Goal: Information Seeking & Learning: Find specific fact

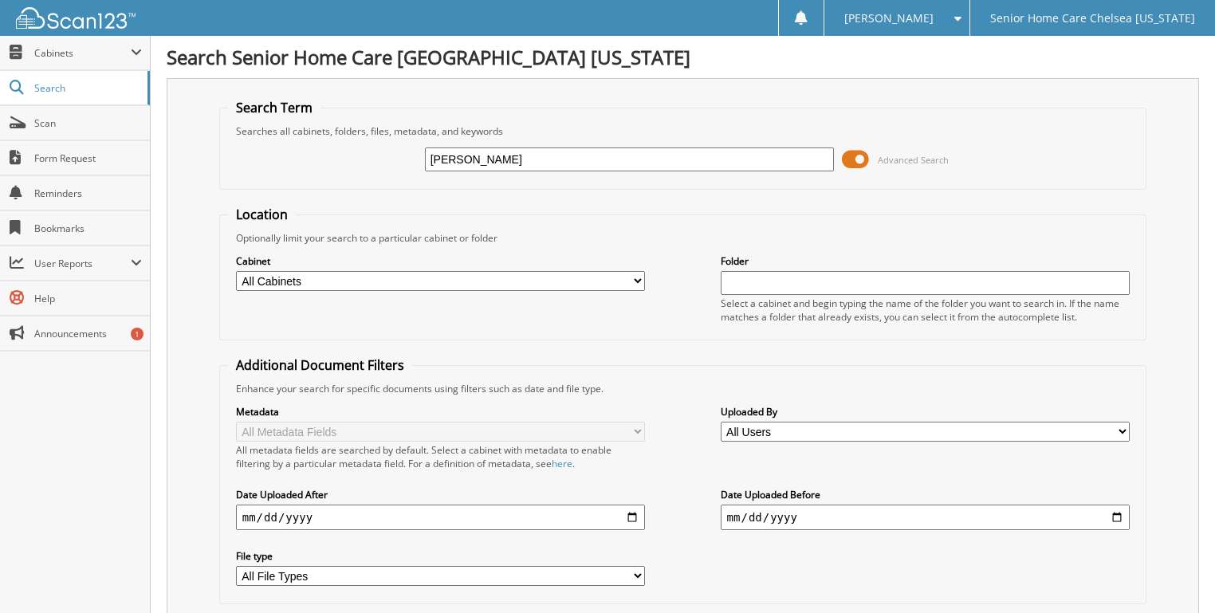
type input "ESLIE"
click at [861, 163] on span at bounding box center [855, 160] width 27 height 24
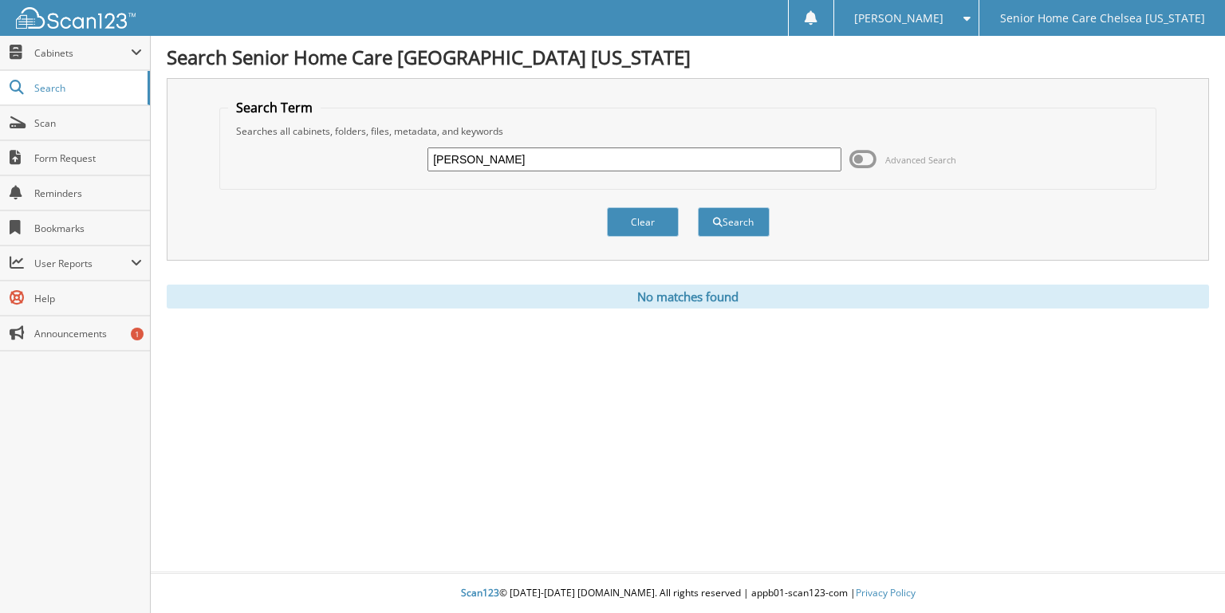
drag, startPoint x: 645, startPoint y: 160, endPoint x: 635, endPoint y: 166, distance: 11.8
click at [644, 161] on input "ESLIE" at bounding box center [634, 160] width 414 height 24
click at [631, 212] on button "Clear" at bounding box center [643, 222] width 72 height 30
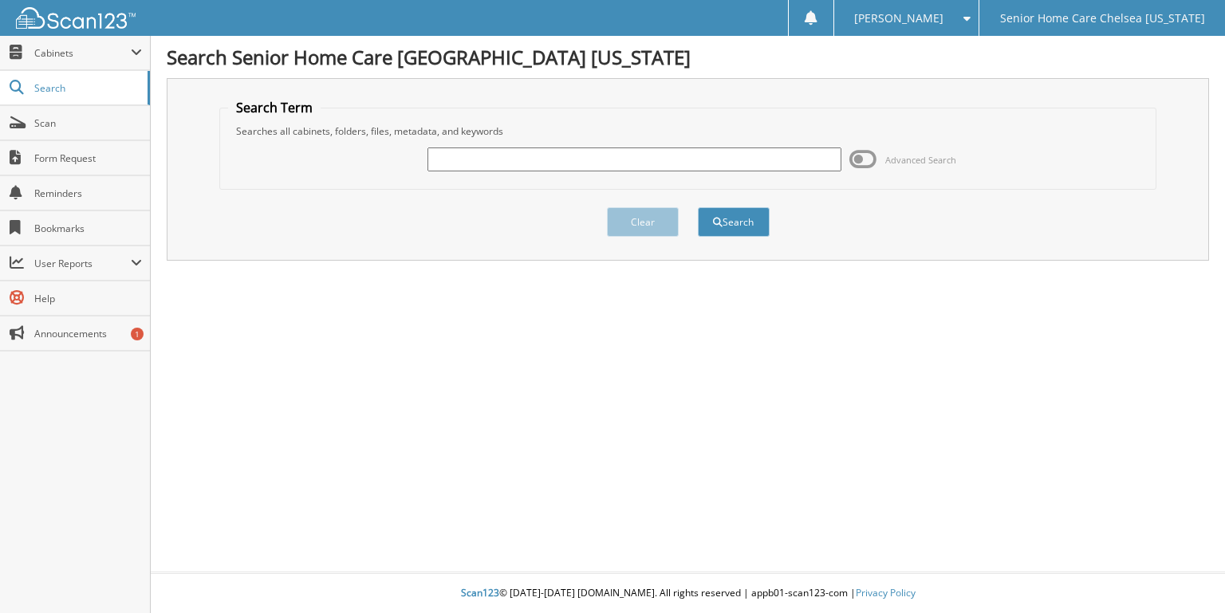
click at [617, 164] on input "text" at bounding box center [634, 160] width 414 height 24
type input "ELSIE"
click at [698, 207] on button "Search" at bounding box center [734, 222] width 72 height 30
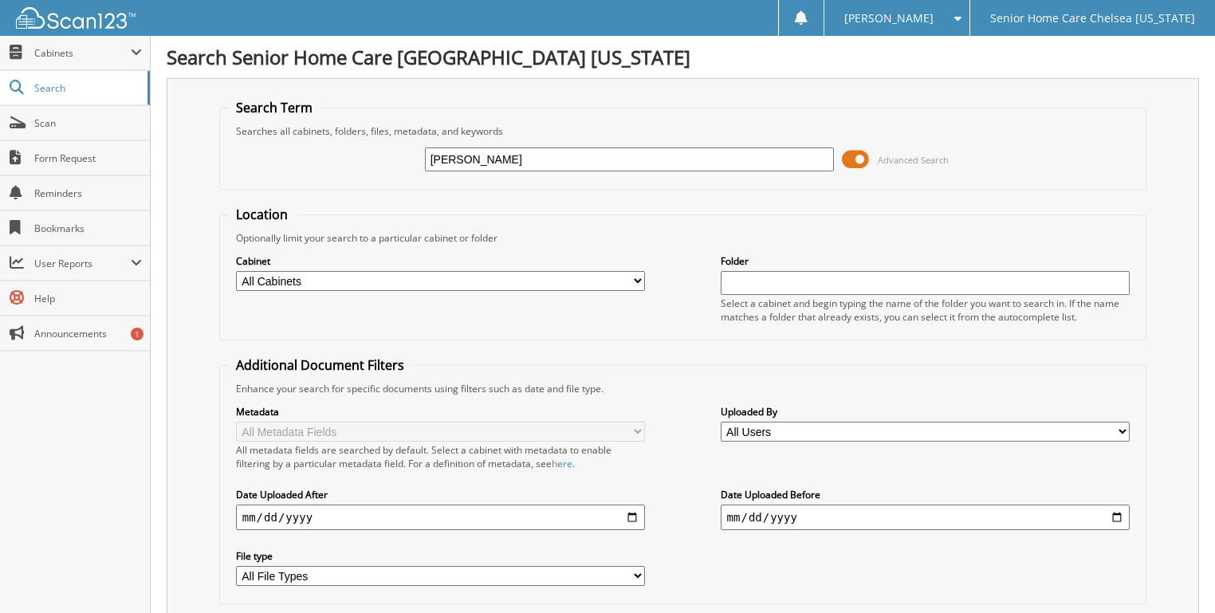
click at [861, 155] on span at bounding box center [855, 160] width 27 height 24
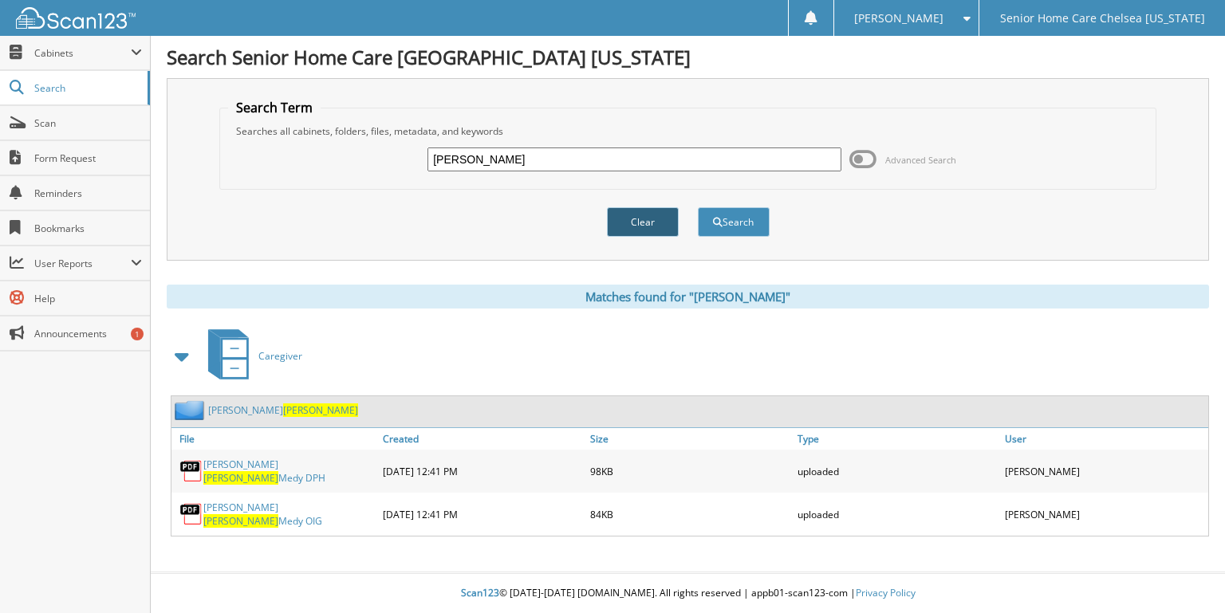
click at [644, 223] on button "Clear" at bounding box center [643, 222] width 72 height 30
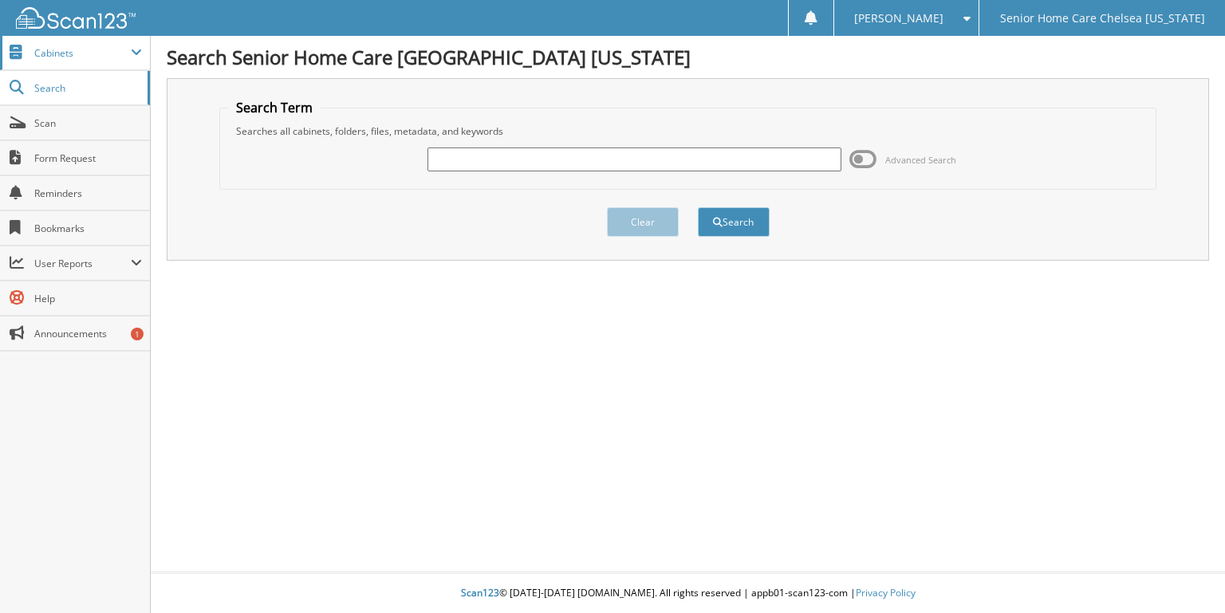
click at [117, 50] on span "Cabinets" at bounding box center [82, 53] width 96 height 14
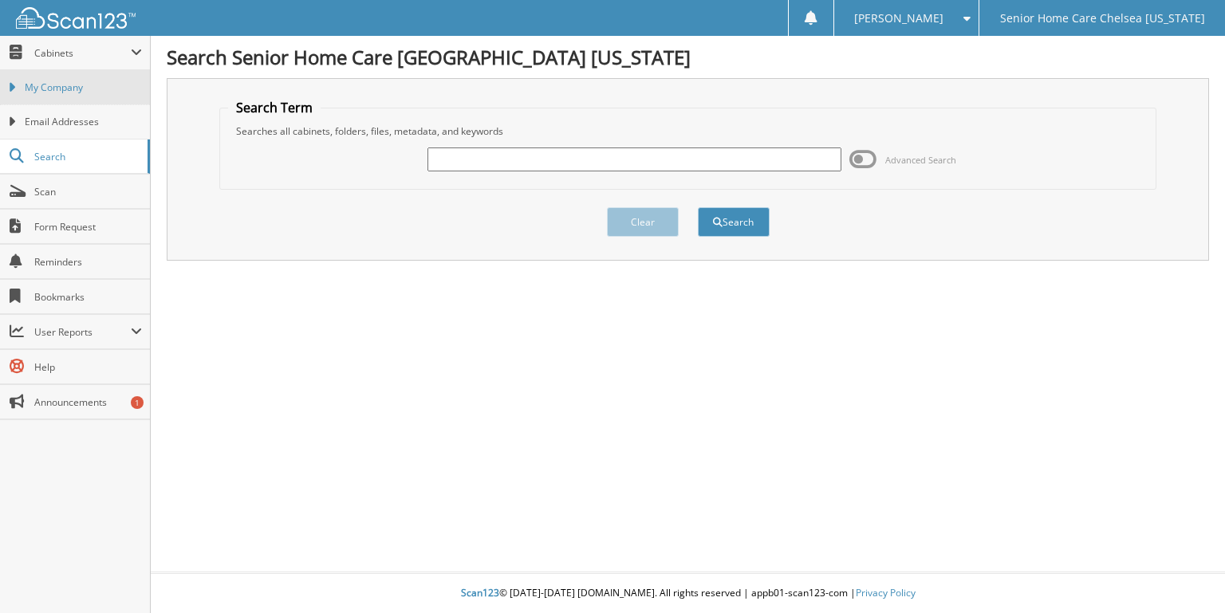
click at [111, 81] on span "My Company" at bounding box center [83, 88] width 117 height 14
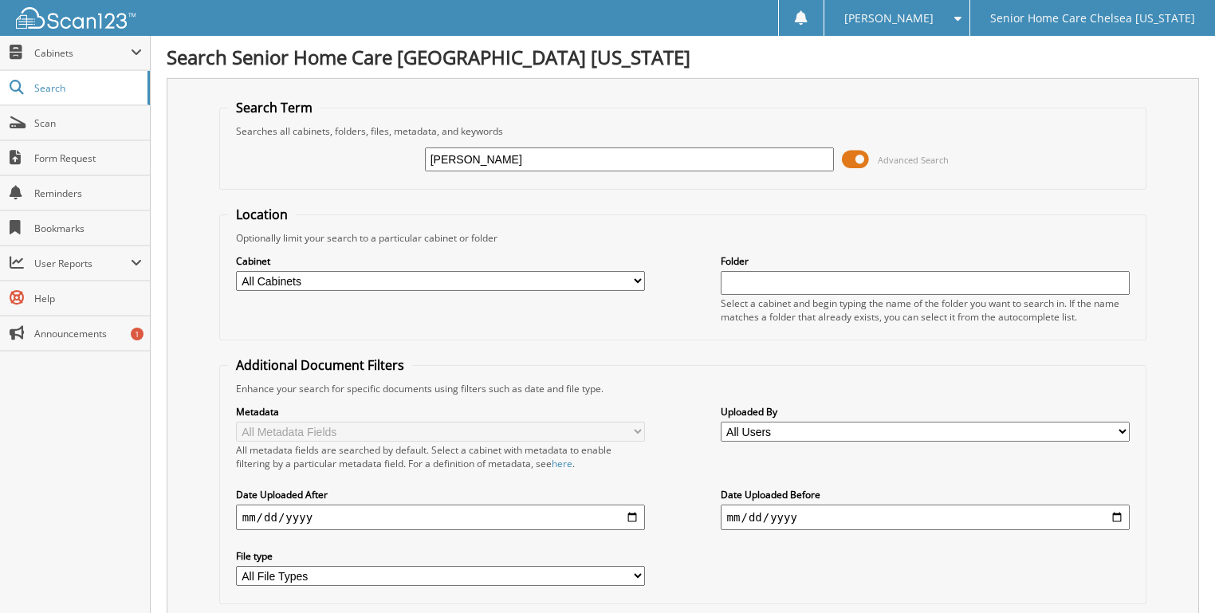
type input "[PERSON_NAME]"
click at [861, 157] on span at bounding box center [855, 160] width 27 height 24
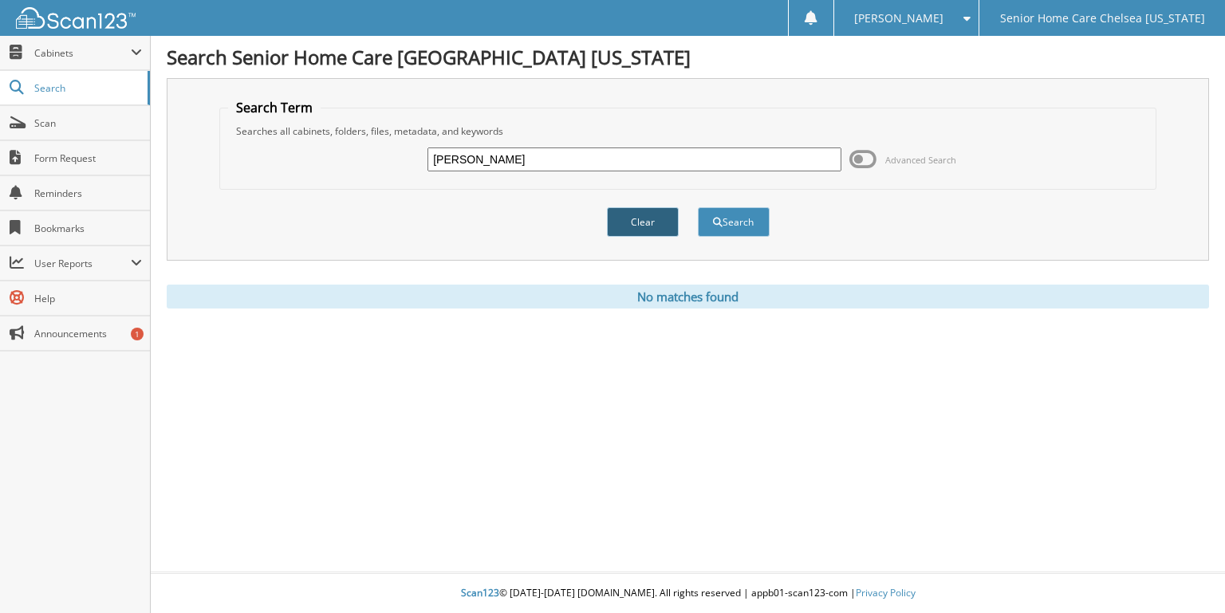
click at [649, 214] on button "Clear" at bounding box center [643, 222] width 72 height 30
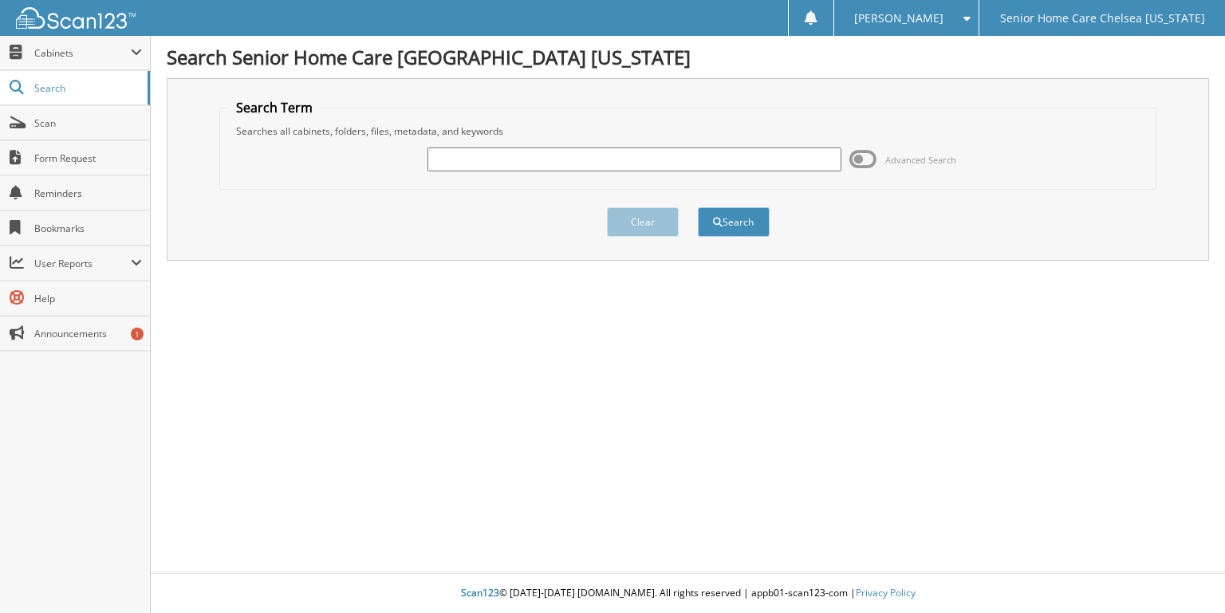
click at [551, 163] on input "text" at bounding box center [634, 160] width 414 height 24
type input "BEATRIZ PERDOMENCIO"
click at [698, 207] on button "Search" at bounding box center [734, 222] width 72 height 30
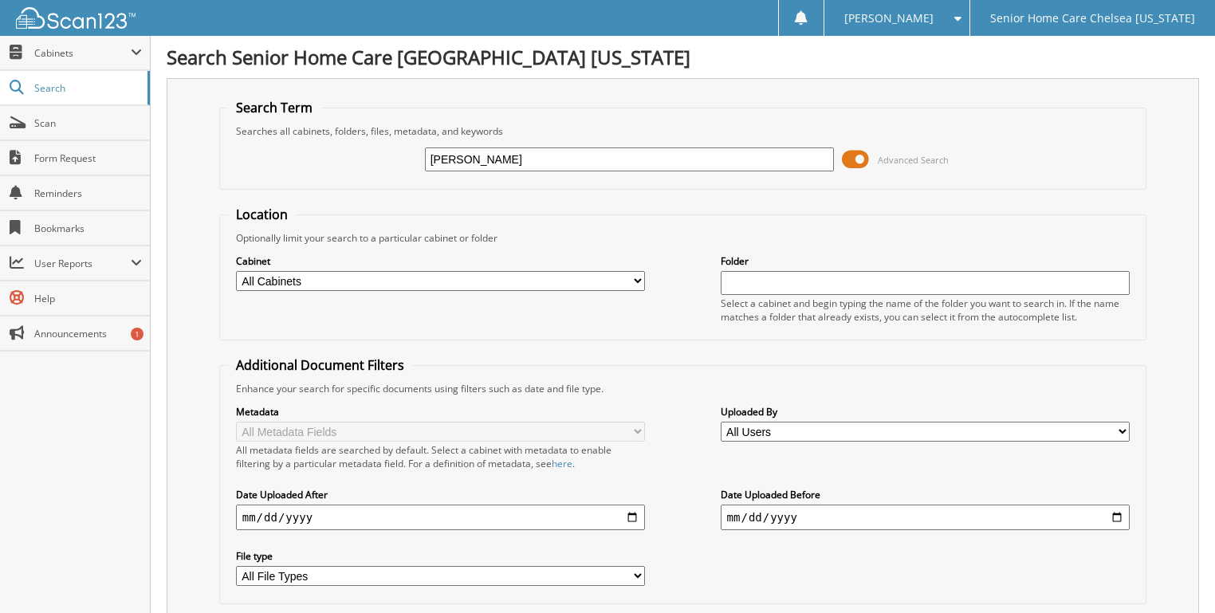
drag, startPoint x: 875, startPoint y: 154, endPoint x: 861, endPoint y: 153, distance: 13.6
click at [872, 154] on span "Advanced Search" at bounding box center [895, 160] width 107 height 24
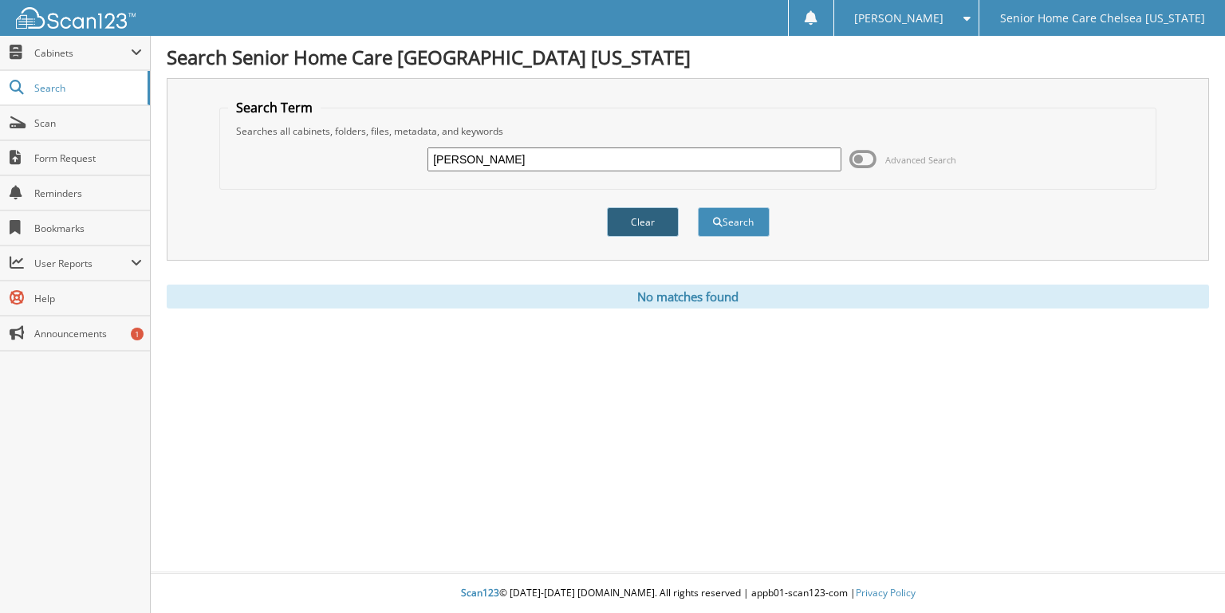
click at [644, 208] on button "Clear" at bounding box center [643, 222] width 72 height 30
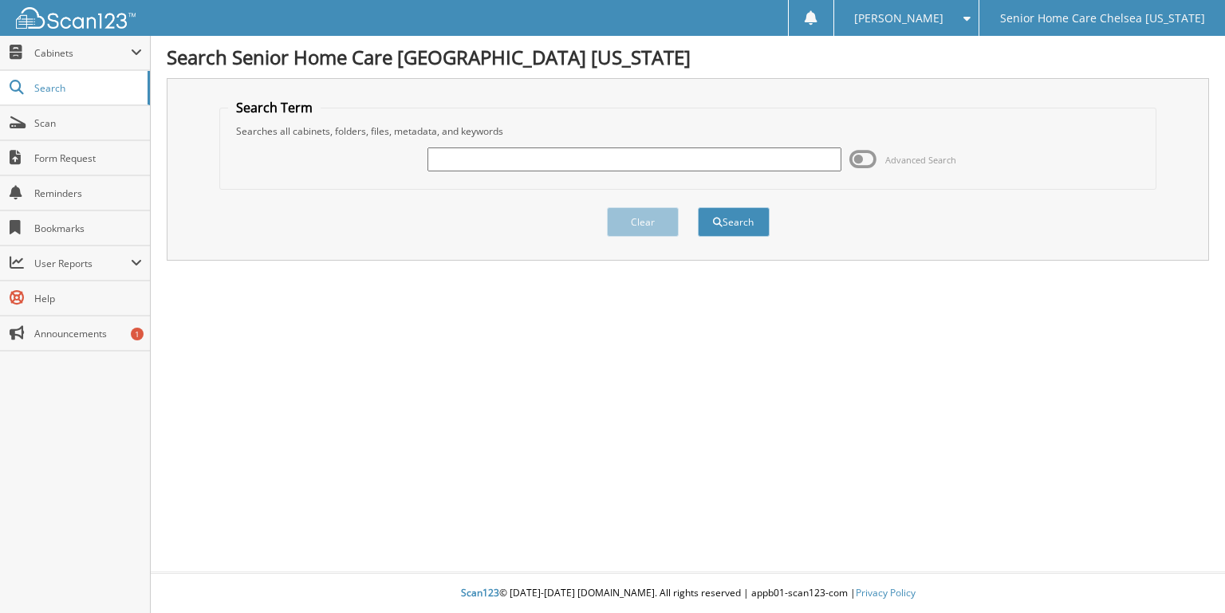
click at [469, 152] on input "text" at bounding box center [634, 160] width 414 height 24
type input "p"
type input "PERDOMENCIO"
click at [698, 207] on button "Search" at bounding box center [734, 222] width 72 height 30
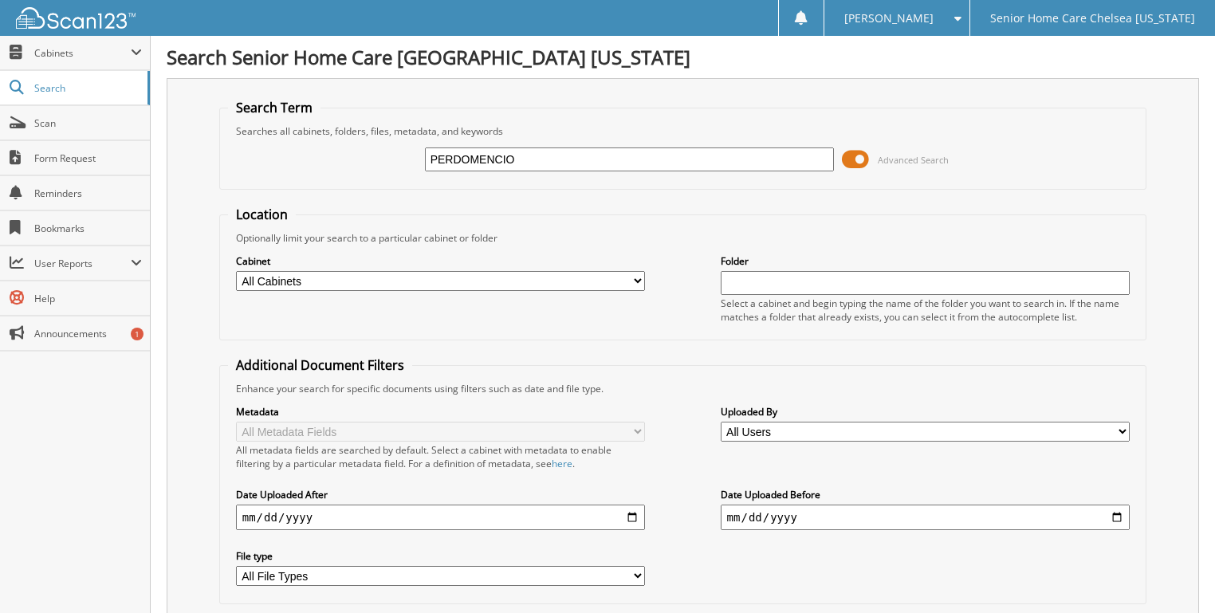
click at [858, 163] on span at bounding box center [855, 160] width 27 height 24
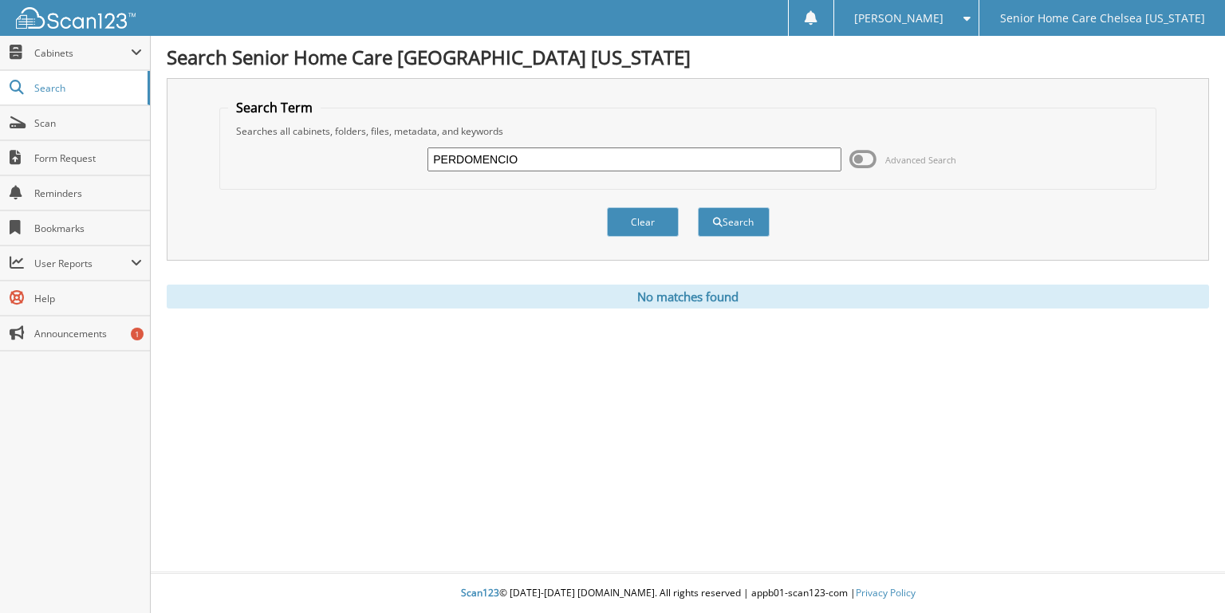
click at [660, 207] on button "Clear" at bounding box center [643, 222] width 72 height 30
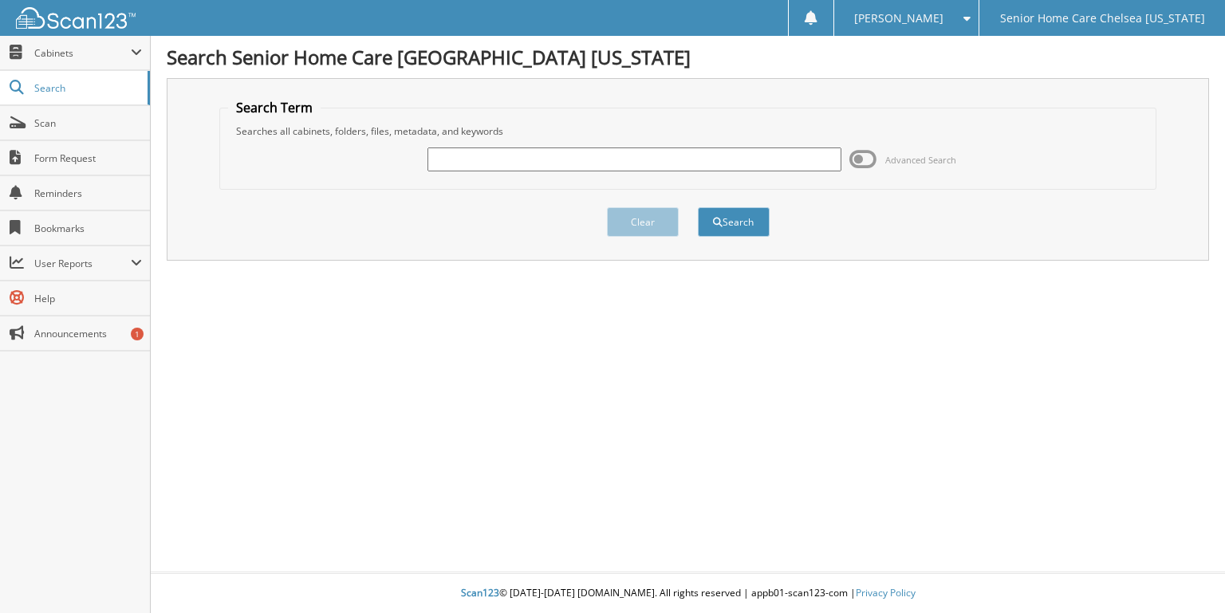
click at [552, 163] on input "text" at bounding box center [634, 160] width 414 height 24
click at [486, 140] on div "Advanced Search" at bounding box center [687, 159] width 919 height 43
click at [116, 62] on span "Cabinets" at bounding box center [75, 53] width 150 height 34
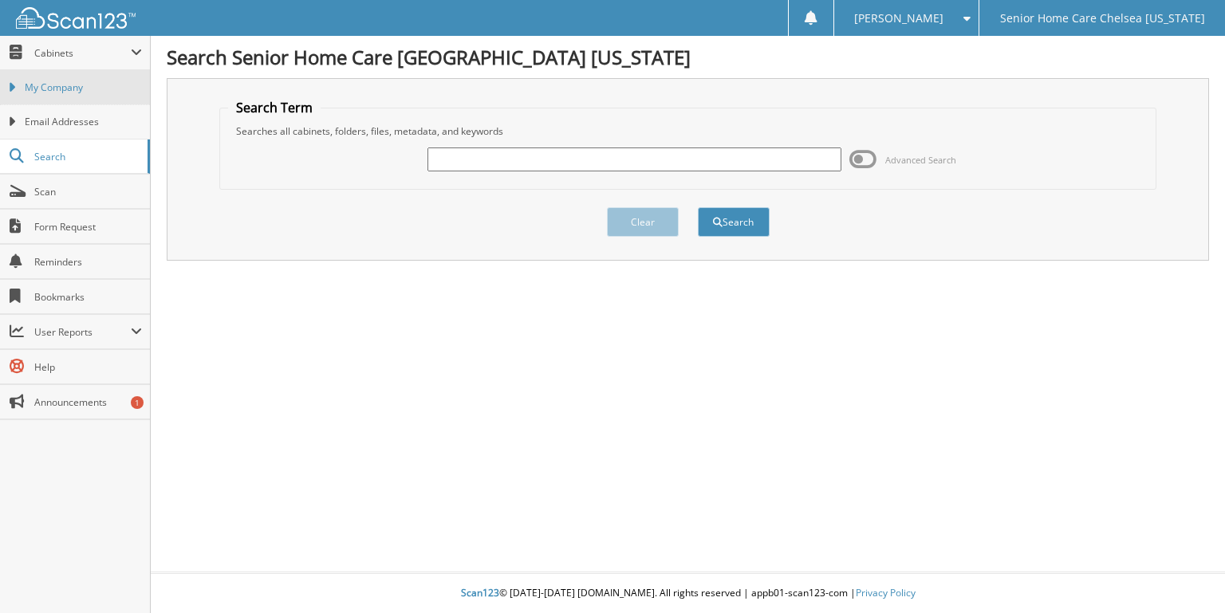
click at [108, 85] on span "My Company" at bounding box center [83, 88] width 117 height 14
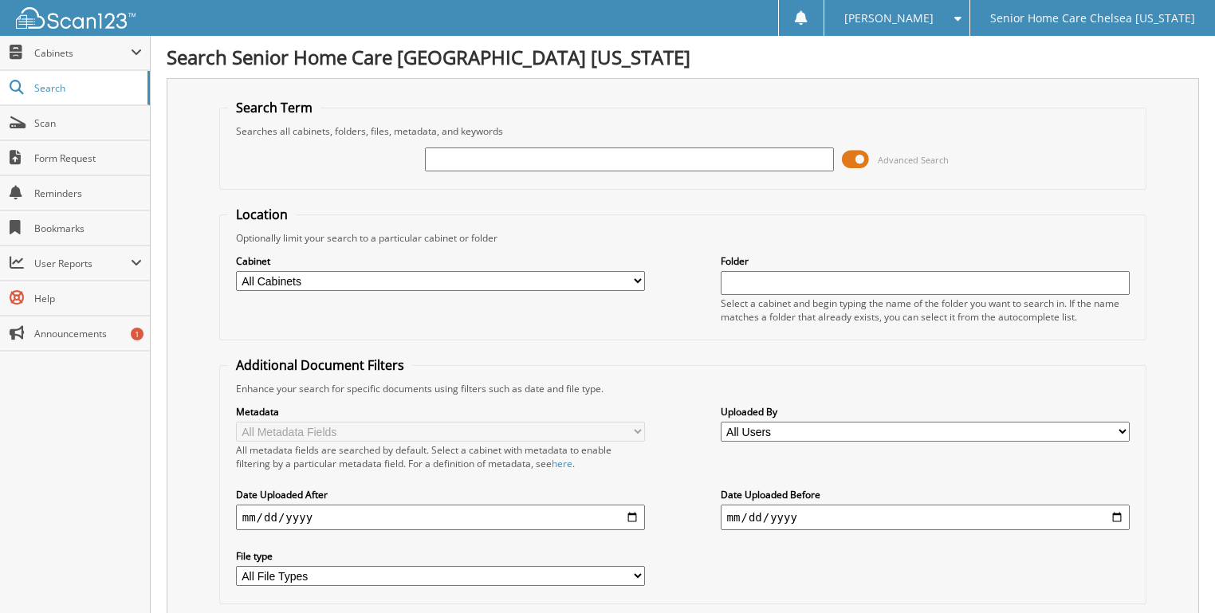
click at [699, 156] on input "text" at bounding box center [630, 160] width 410 height 24
type input "[PERSON_NAME]"
click at [847, 160] on span at bounding box center [855, 160] width 27 height 24
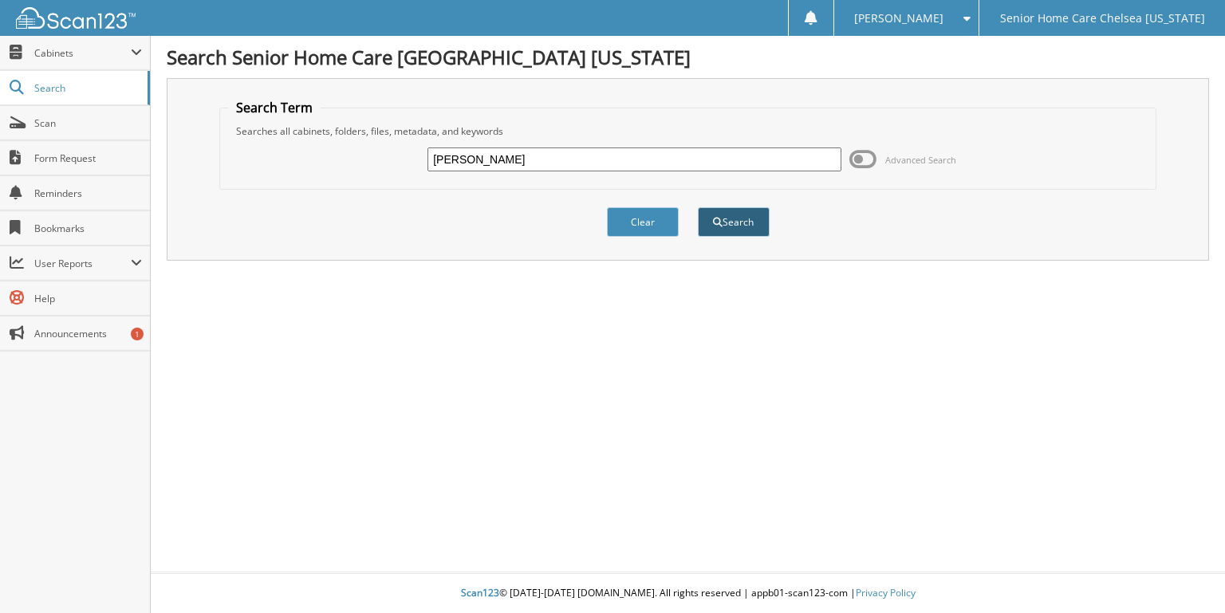
click at [746, 207] on button "Search" at bounding box center [734, 222] width 72 height 30
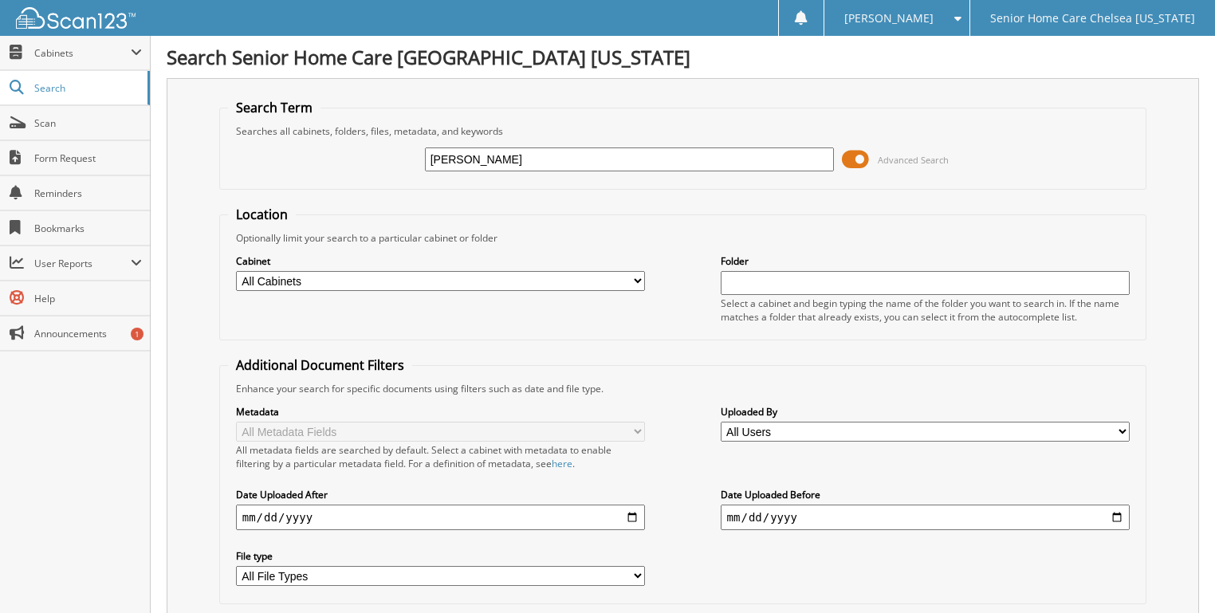
click at [861, 160] on span at bounding box center [855, 160] width 27 height 24
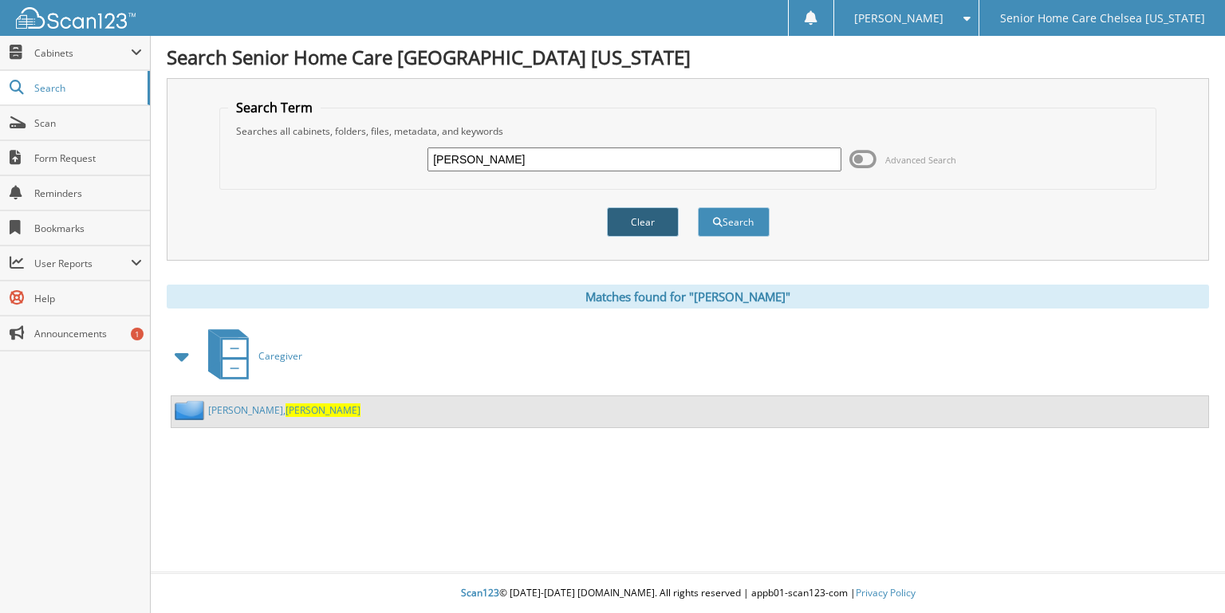
click at [641, 217] on button "Clear" at bounding box center [643, 222] width 72 height 30
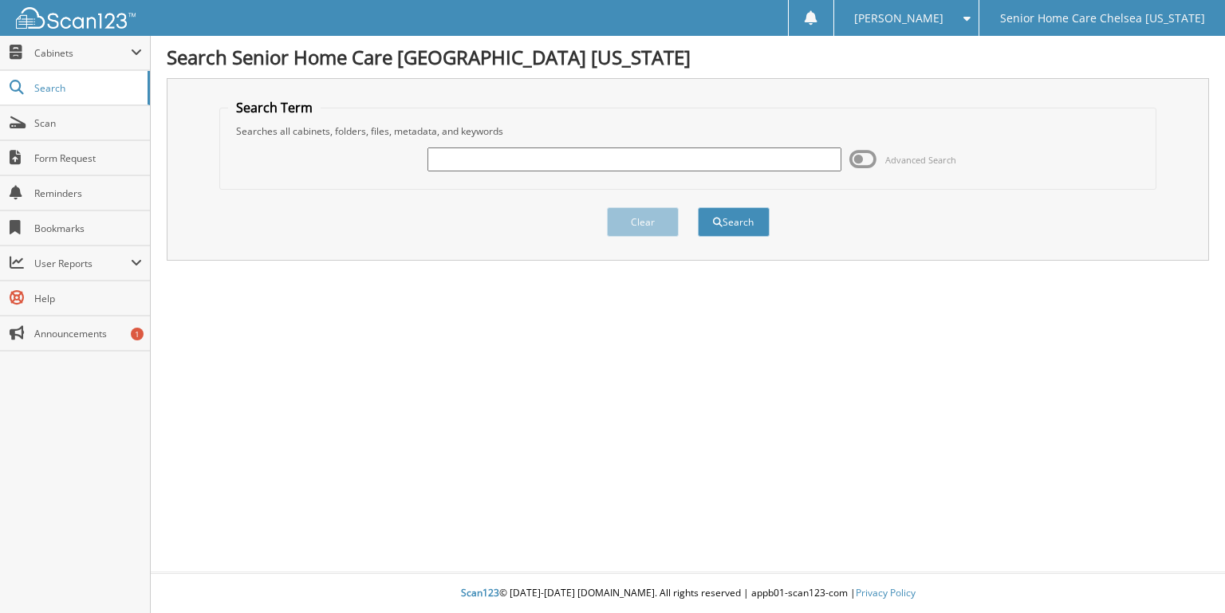
click at [548, 156] on input "text" at bounding box center [634, 160] width 414 height 24
type input "[PERSON_NAME]"
click at [733, 212] on button "Search" at bounding box center [734, 222] width 72 height 30
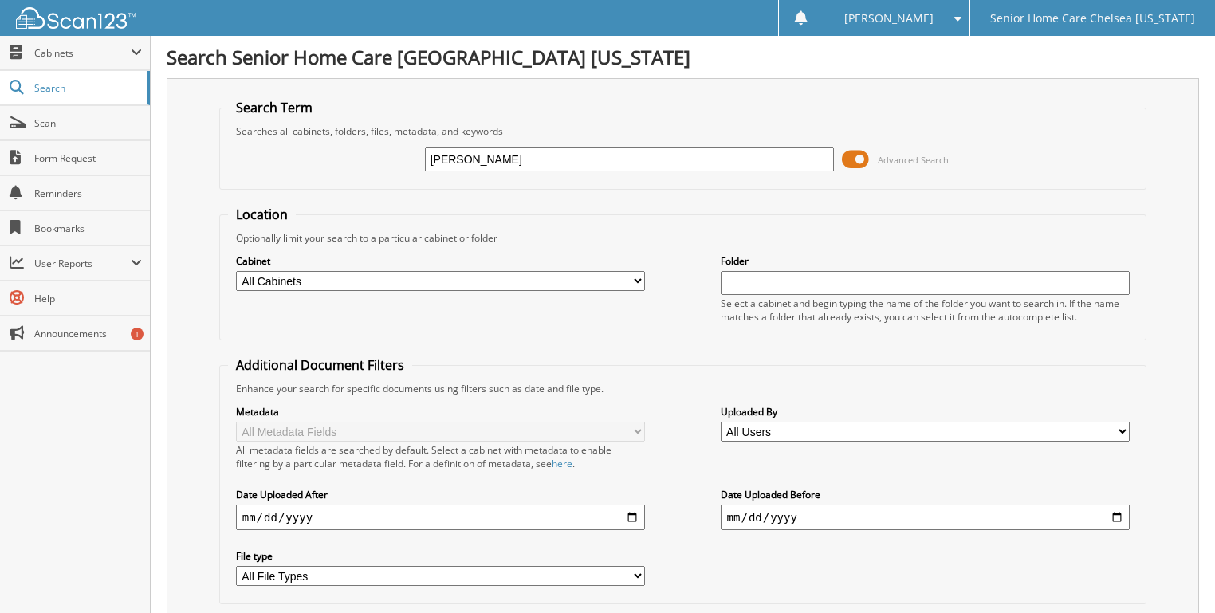
click at [861, 156] on span at bounding box center [855, 160] width 27 height 24
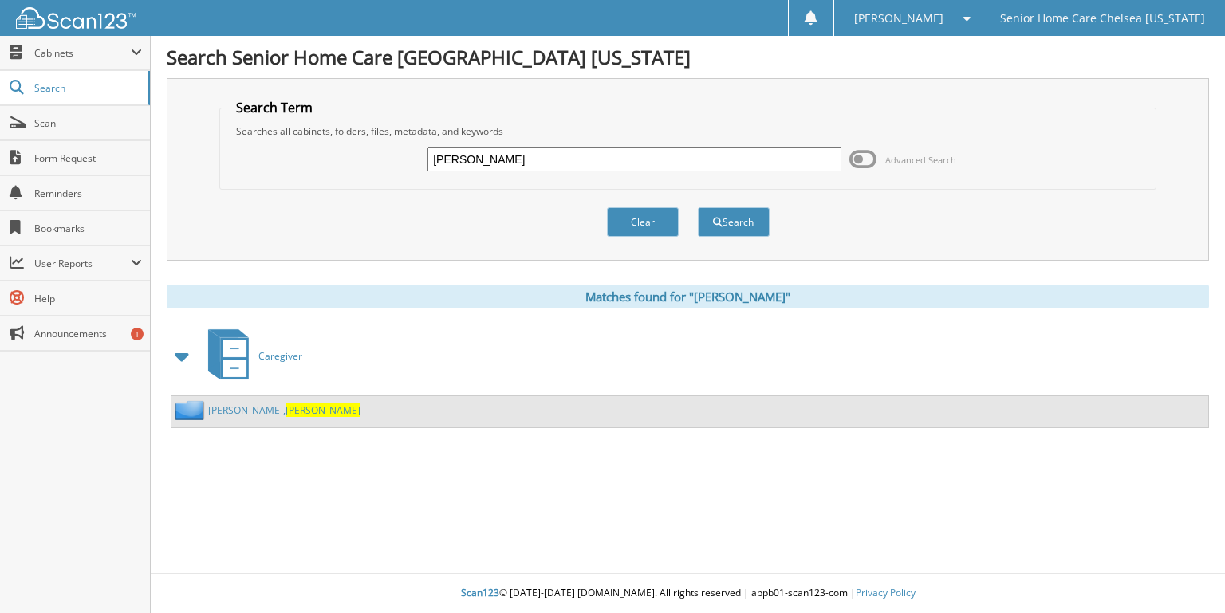
drag, startPoint x: 527, startPoint y: 166, endPoint x: 368, endPoint y: 163, distance: 158.7
click at [394, 165] on div "[PERSON_NAME] Advanced Search" at bounding box center [687, 159] width 919 height 43
click at [70, 66] on span "Cabinets" at bounding box center [75, 53] width 150 height 34
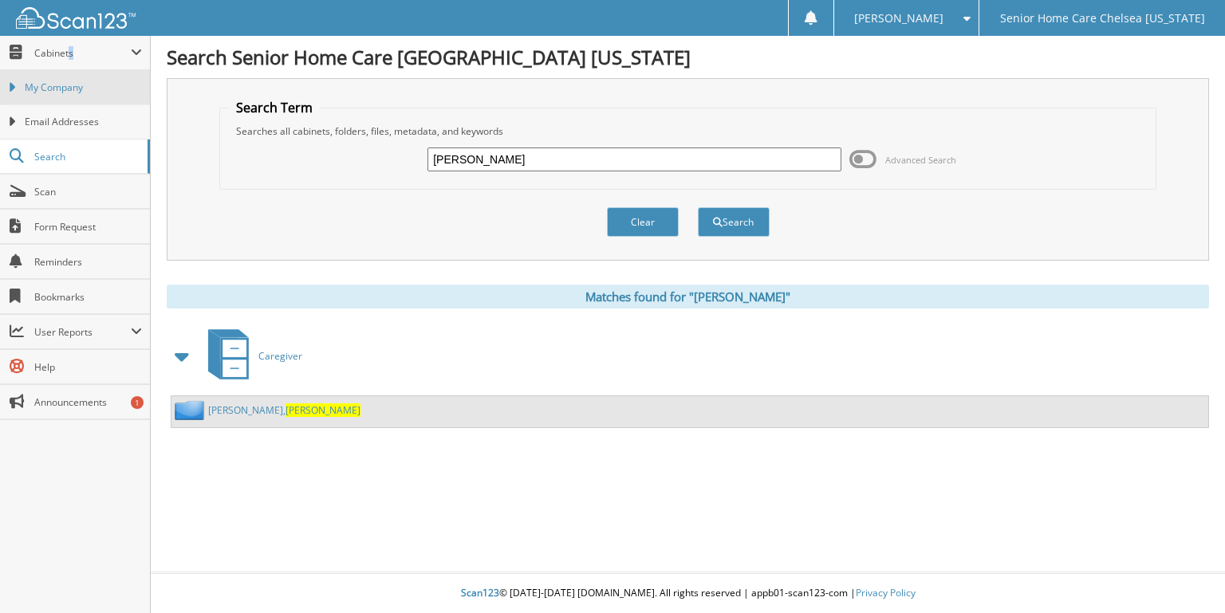
click at [95, 82] on span "My Company" at bounding box center [83, 88] width 117 height 14
